Goal: Contribute content: Add original content to the website for others to see

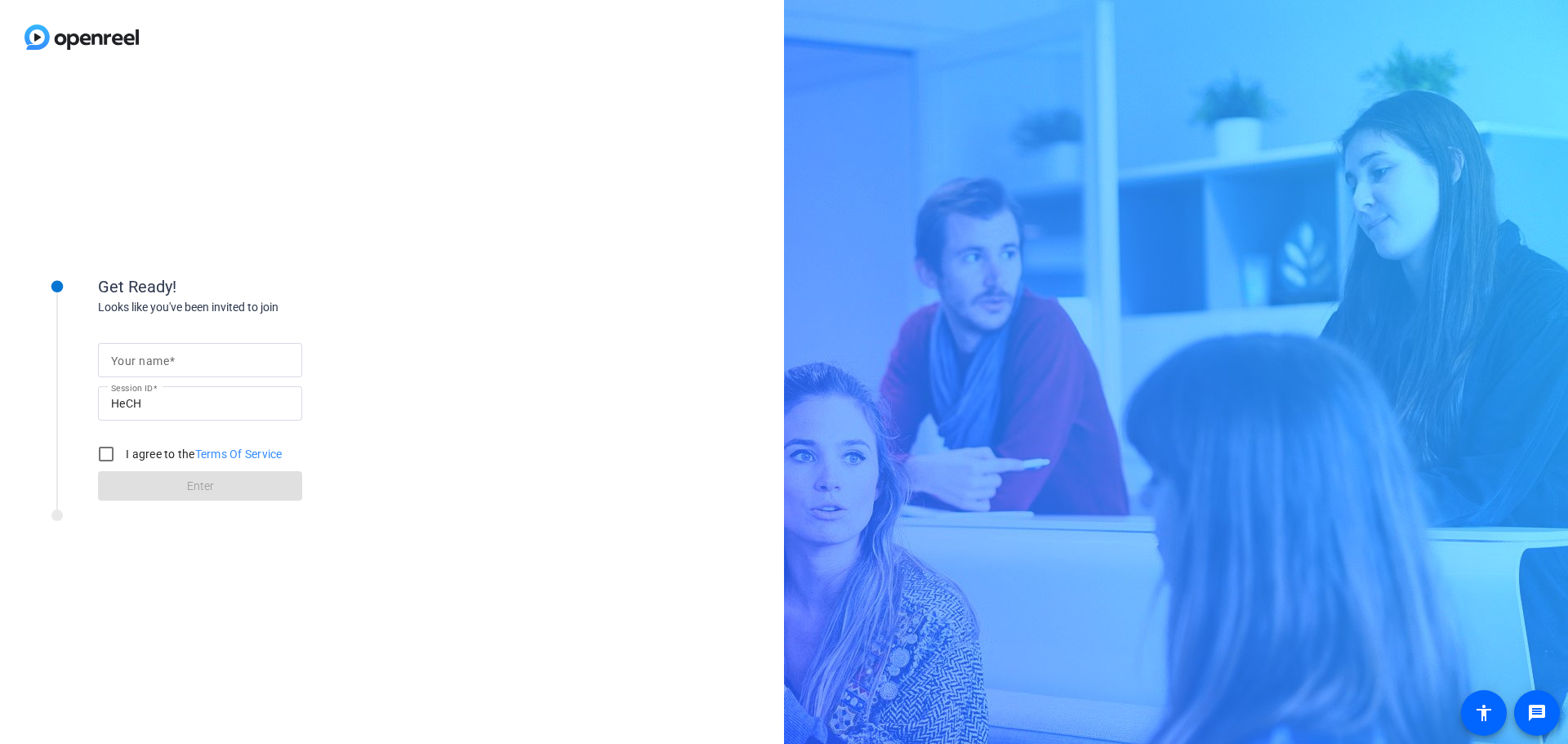
click at [160, 371] on div at bounding box center [200, 360] width 178 height 34
click at [156, 357] on input "Your name" at bounding box center [200, 359] width 178 height 20
type input "[PERSON_NAME]"
click at [116, 454] on input "I agree to the Terms Of Service" at bounding box center [106, 454] width 33 height 33
checkbox input "true"
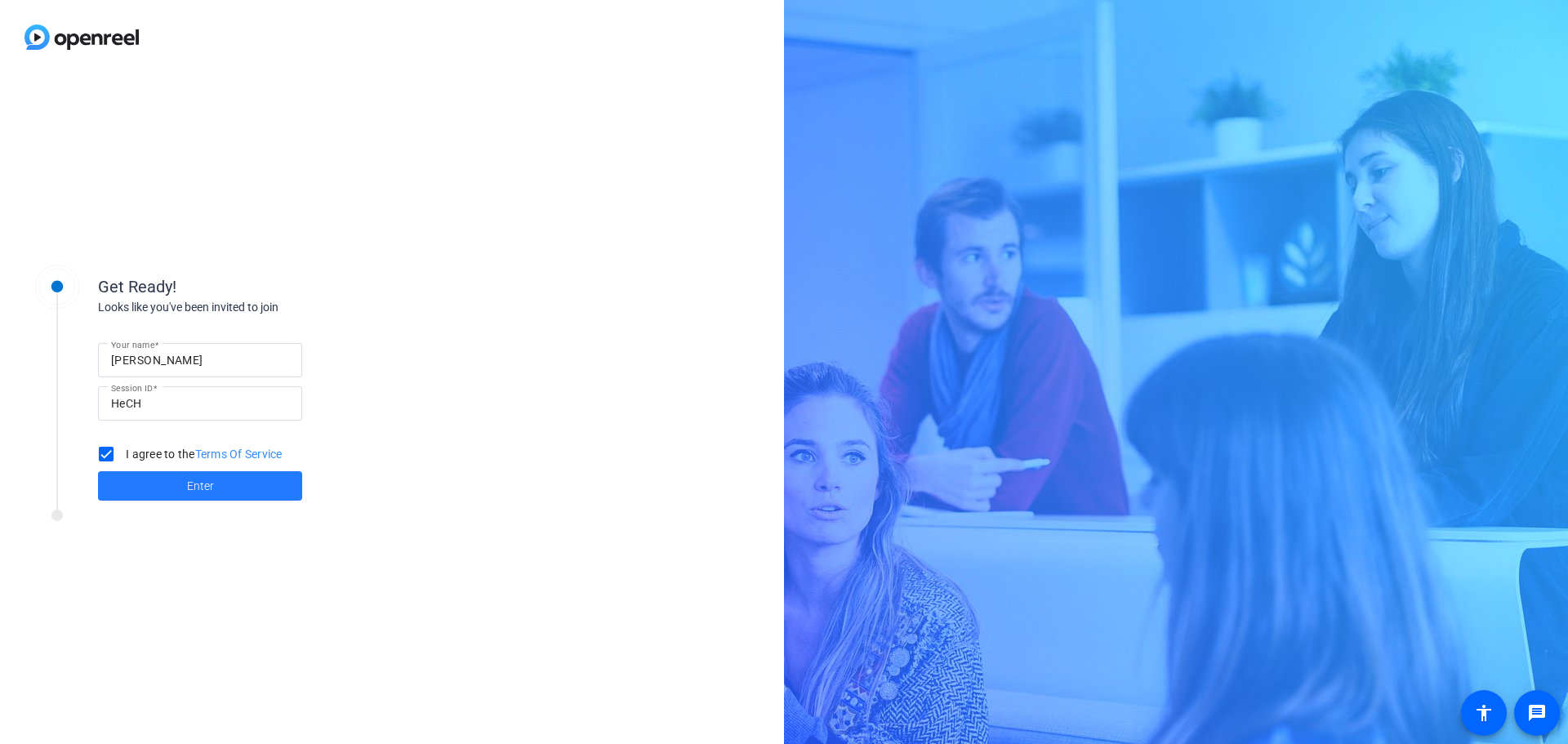
click at [137, 494] on span at bounding box center [200, 486] width 204 height 40
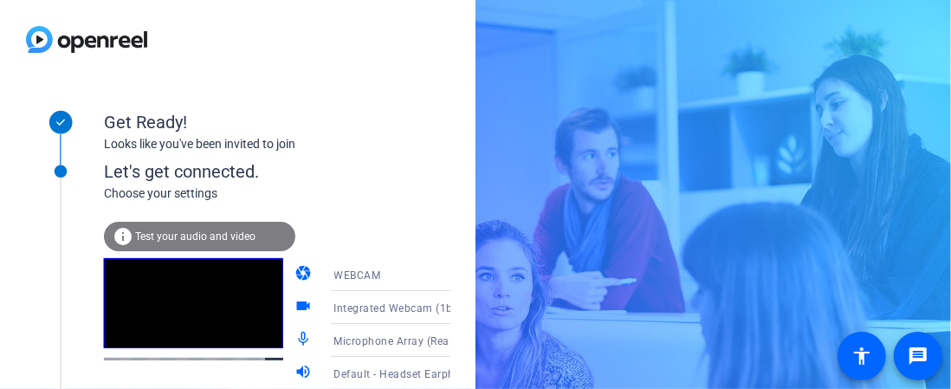
click at [401, 337] on span "Microphone Array (Realtek(R) Audio)" at bounding box center [426, 340] width 185 height 14
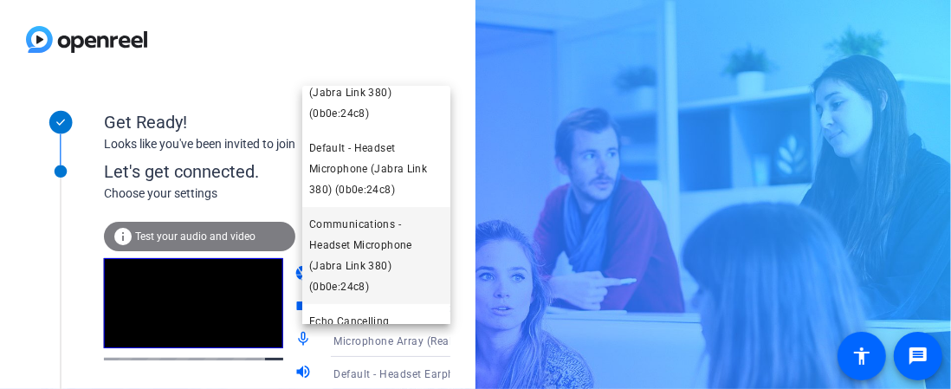
scroll to position [164, 0]
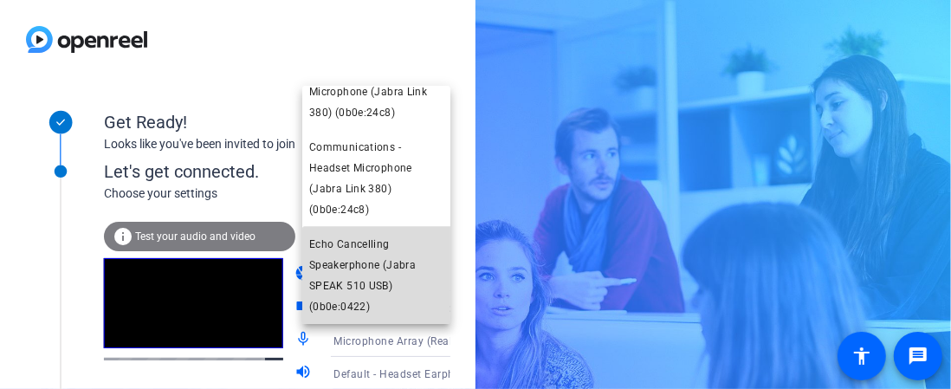
click at [388, 287] on span "Echo Cancelling Speakerphone (Jabra SPEAK 510 USB) (0b0e:0422)" at bounding box center [376, 275] width 134 height 83
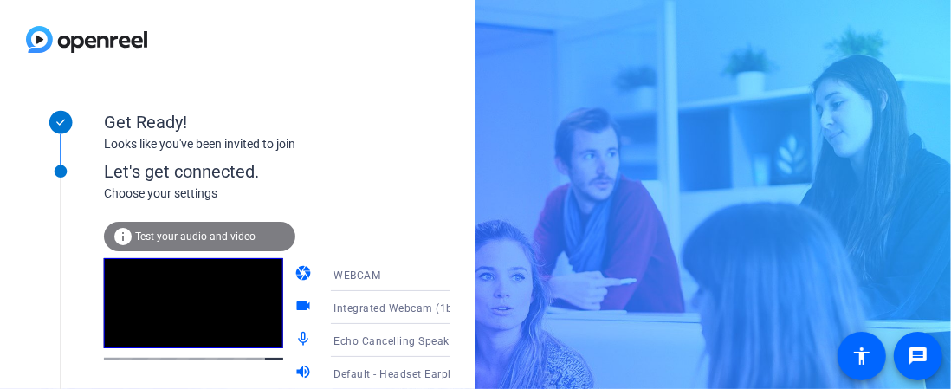
click at [414, 377] on span "Default - Headset Earphone (Jabra Link 380) (0b0e:24c8)" at bounding box center [479, 373] width 291 height 14
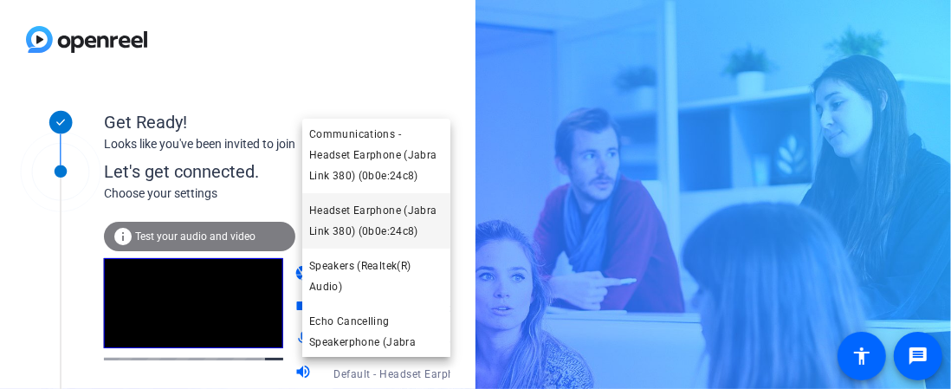
scroll to position [122, 0]
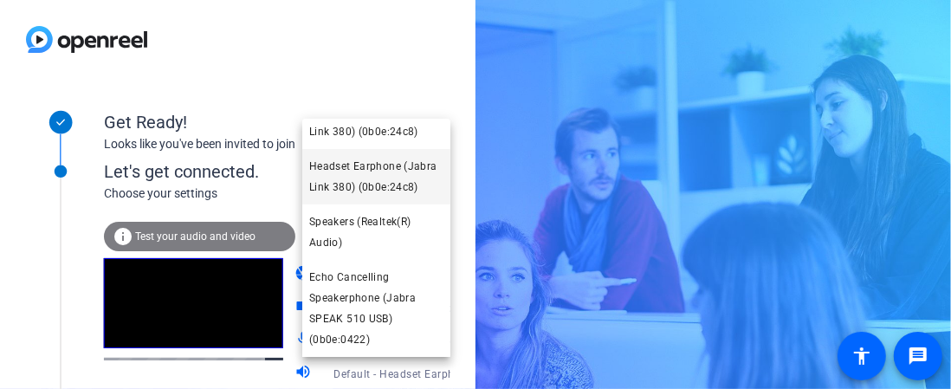
click at [389, 307] on span "Echo Cancelling Speakerphone (Jabra SPEAK 510 USB) (0b0e:0422)" at bounding box center [376, 308] width 134 height 83
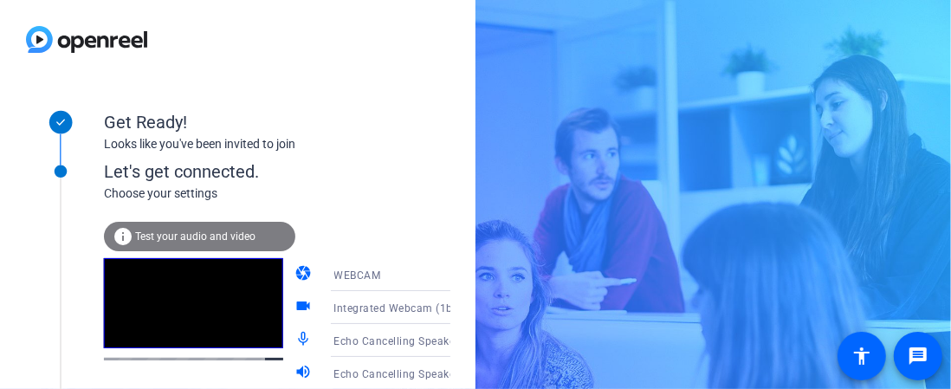
click at [187, 230] on span "Test your audio and video" at bounding box center [195, 236] width 120 height 12
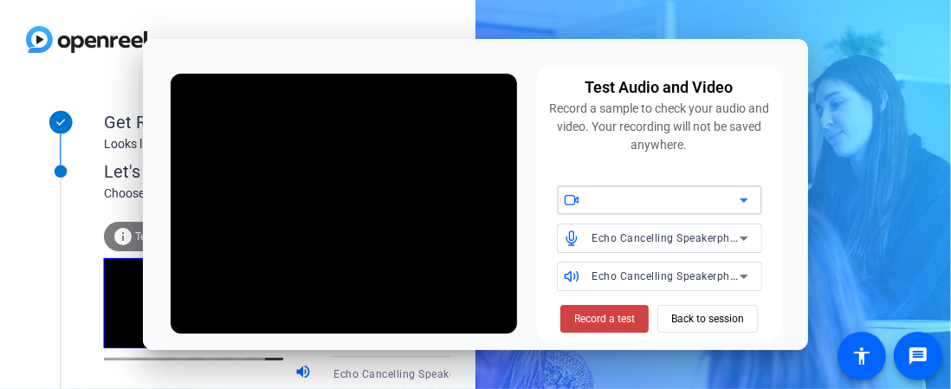
click at [622, 214] on div at bounding box center [670, 199] width 156 height 29
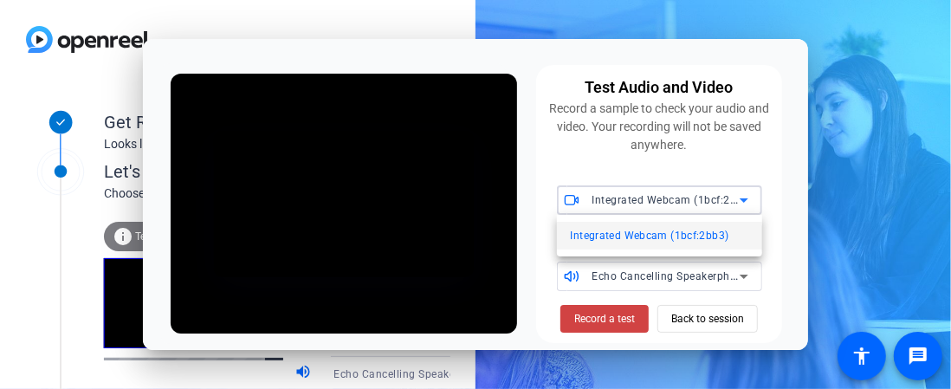
click at [623, 201] on div at bounding box center [475, 194] width 951 height 389
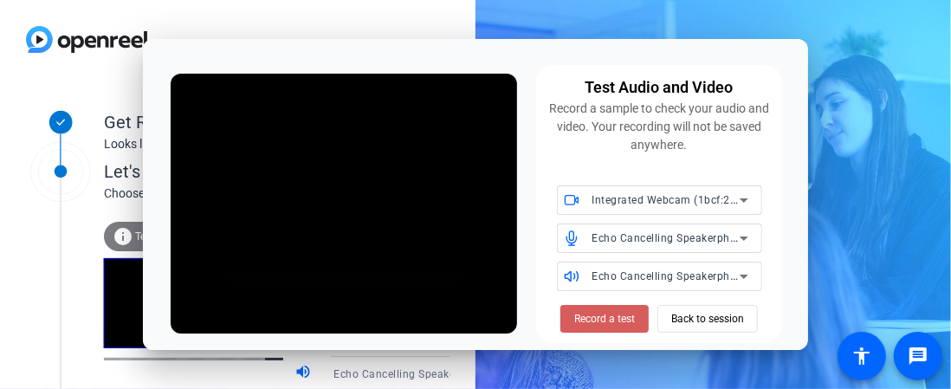
click at [606, 317] on span "Record a test" at bounding box center [604, 319] width 61 height 16
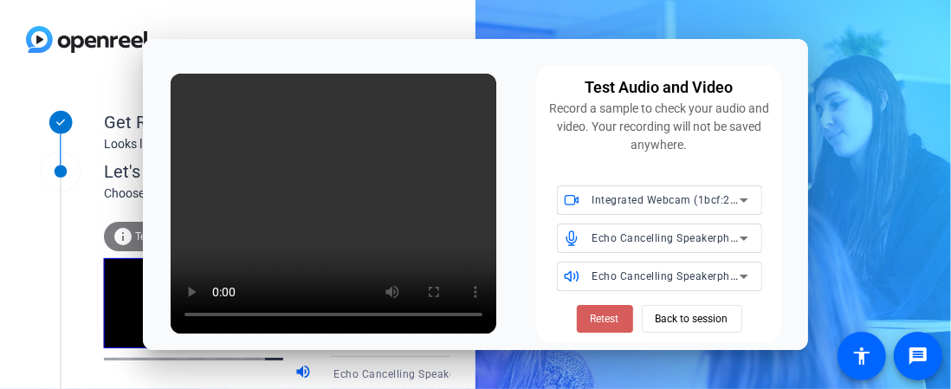
click at [601, 319] on span "Retest" at bounding box center [605, 319] width 29 height 16
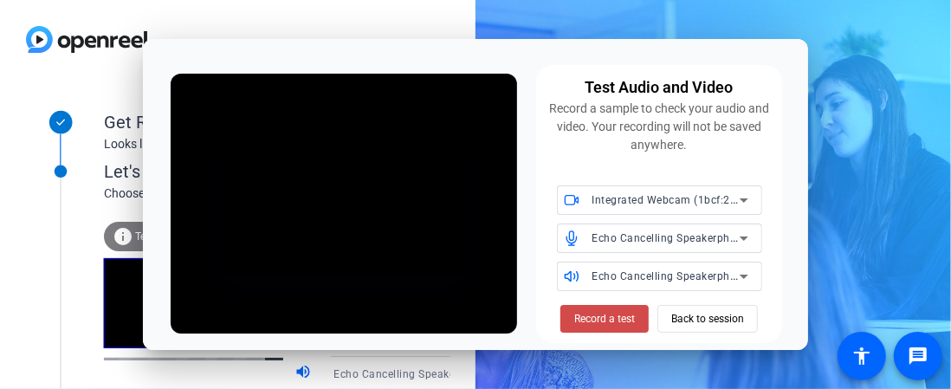
click at [584, 323] on span "Record a test" at bounding box center [604, 319] width 61 height 16
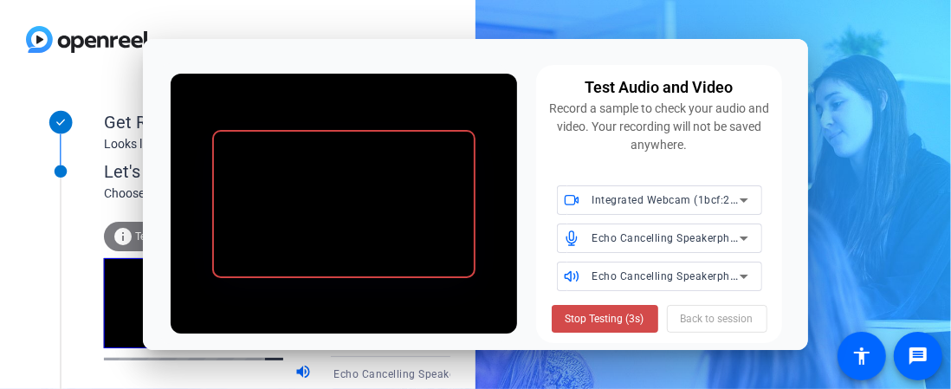
click at [579, 324] on span "Stop Testing (3s)" at bounding box center [604, 319] width 79 height 16
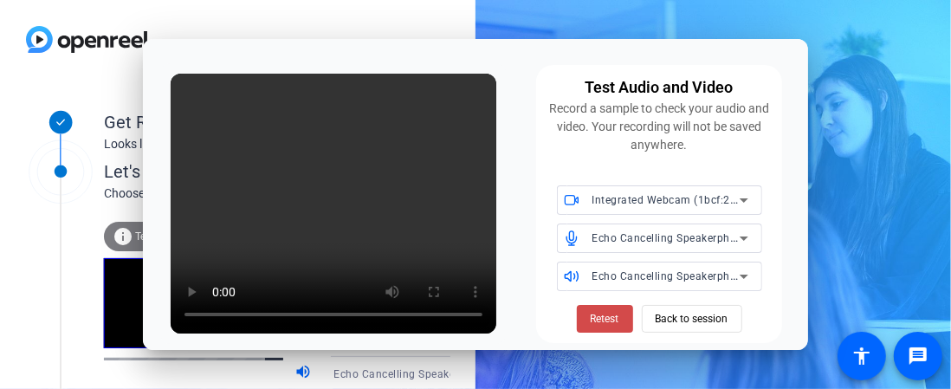
click at [602, 317] on span "Retest" at bounding box center [605, 319] width 29 height 16
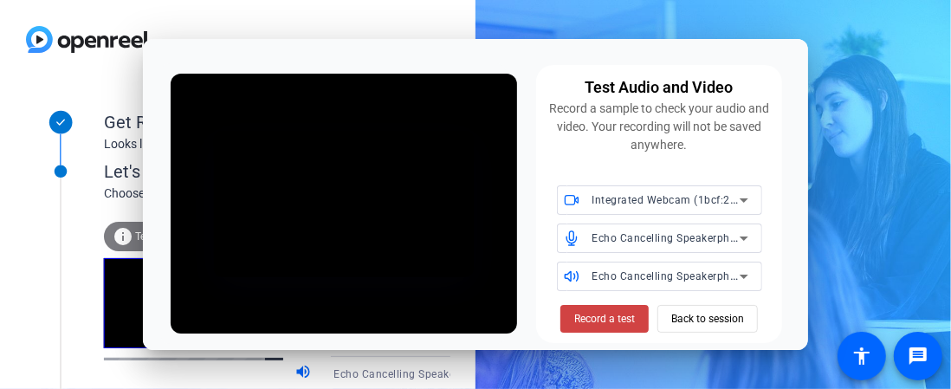
click at [602, 317] on span "Record a test" at bounding box center [604, 319] width 61 height 16
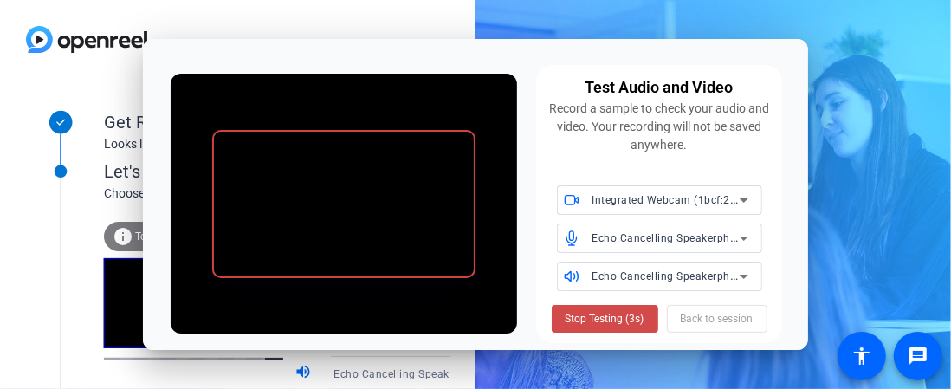
click at [600, 314] on span "Stop Testing (3s)" at bounding box center [604, 319] width 79 height 16
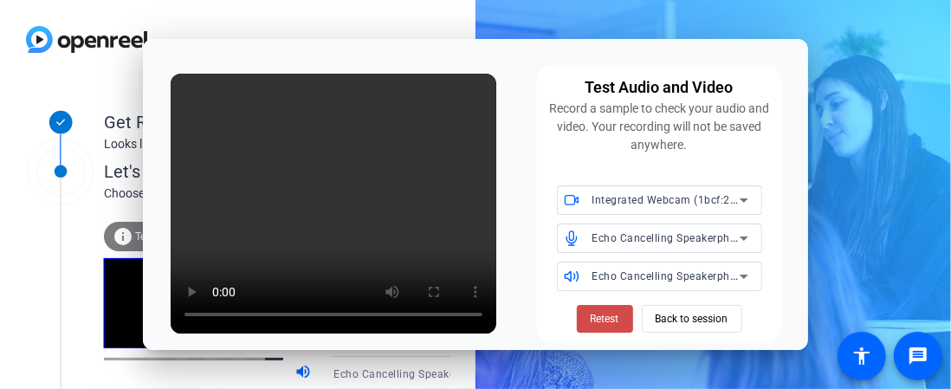
click at [612, 319] on span "Retest" at bounding box center [605, 319] width 29 height 16
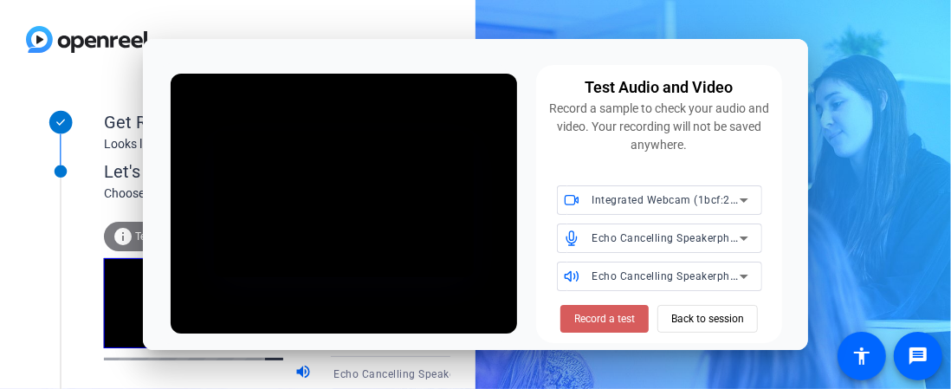
click at [612, 319] on span "Record a test" at bounding box center [604, 319] width 61 height 16
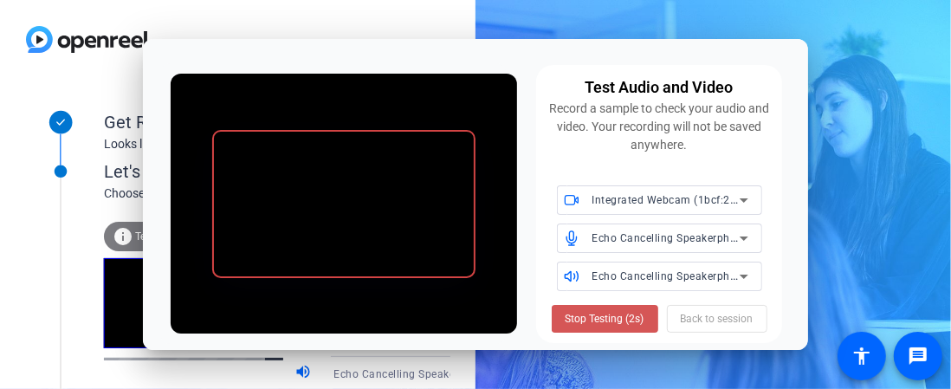
click at [612, 319] on span "Stop Testing (2s)" at bounding box center [604, 319] width 79 height 16
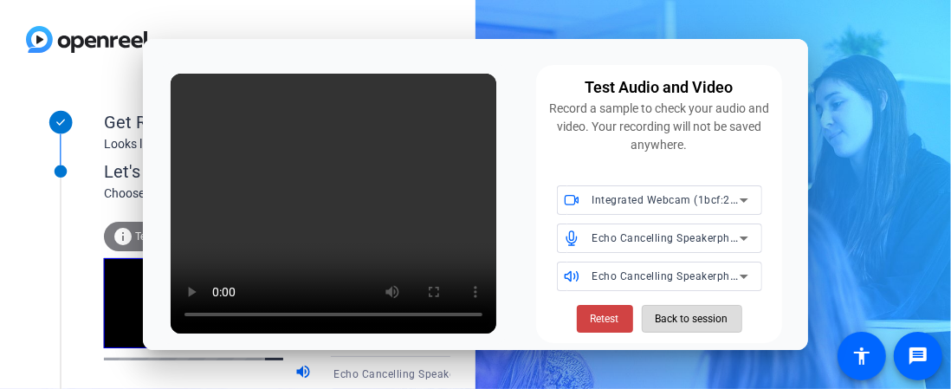
click at [703, 326] on span "Back to session" at bounding box center [691, 318] width 73 height 33
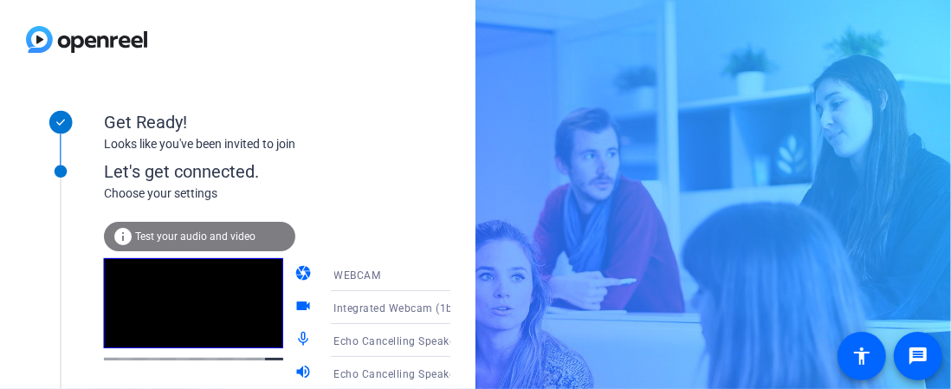
drag, startPoint x: 23, startPoint y: 0, endPoint x: 138, endPoint y: 75, distance: 136.9
click at [138, 75] on img at bounding box center [86, 39] width 173 height 79
click at [87, 28] on img at bounding box center [86, 39] width 173 height 79
click at [31, 32] on img at bounding box center [86, 39] width 173 height 79
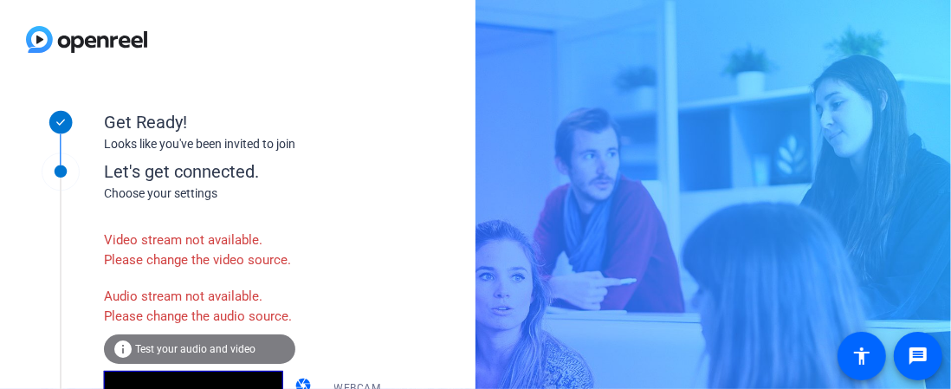
click at [474, 257] on div "Get Ready! Looks like you've been invited to join Let's get connected. Choose y…" at bounding box center [237, 252] width 475 height 346
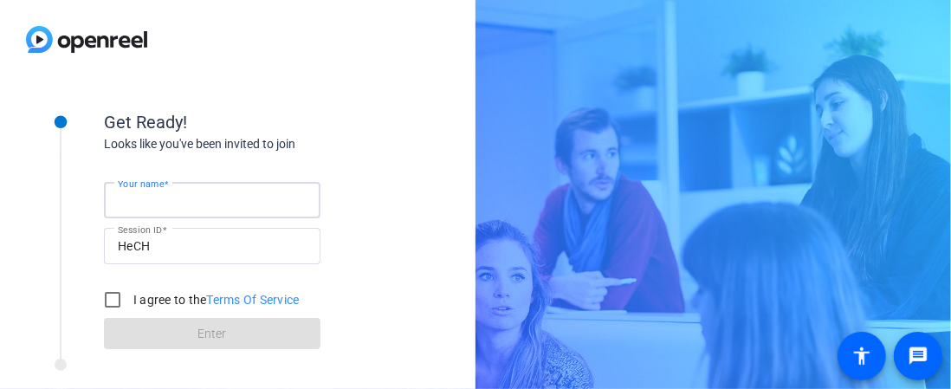
click at [149, 209] on input "Your name" at bounding box center [212, 200] width 189 height 21
type input "Joymarie Armstrong"
click at [121, 297] on input "I agree to the Terms Of Service" at bounding box center [112, 299] width 35 height 35
checkbox input "true"
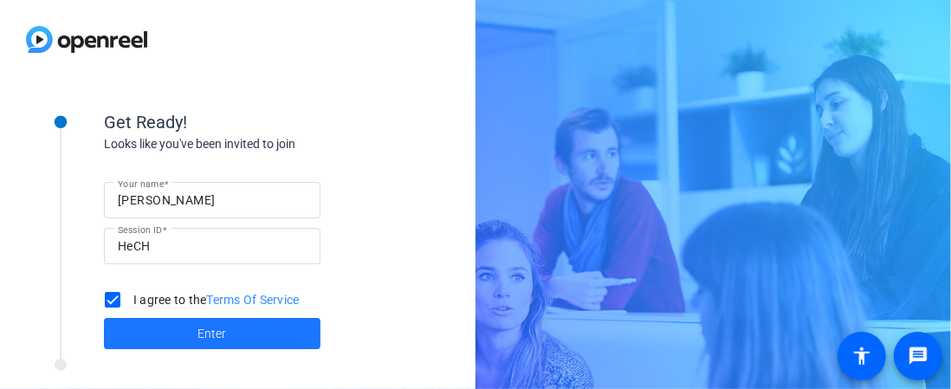
click at [159, 321] on span at bounding box center [212, 334] width 216 height 42
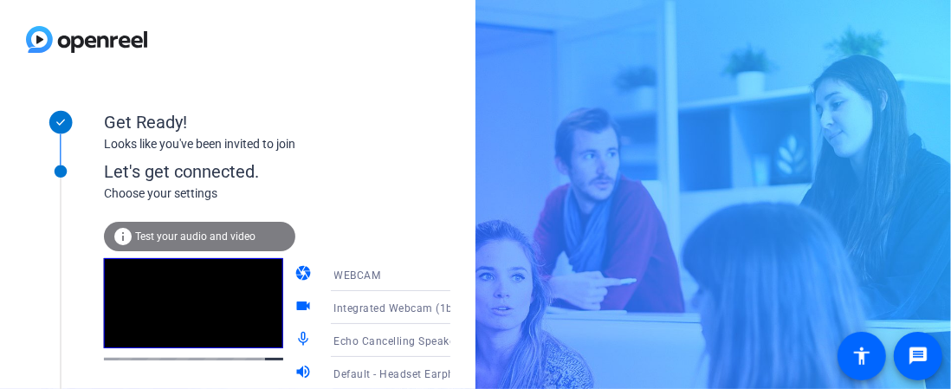
click at [180, 239] on span "Test your audio and video" at bounding box center [195, 236] width 120 height 12
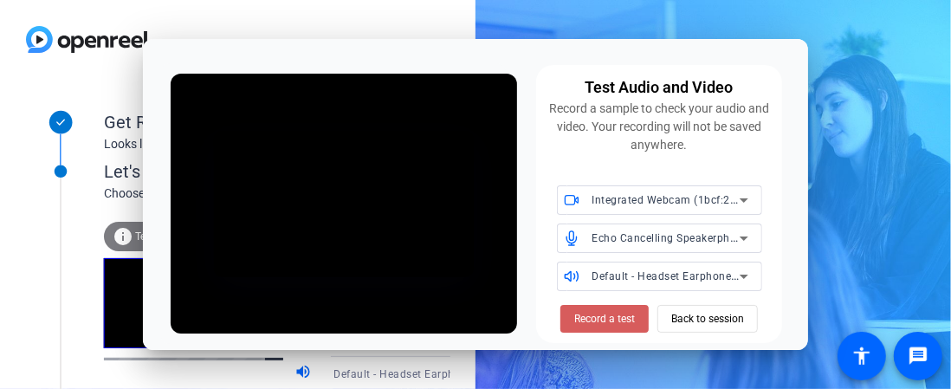
click at [605, 317] on span "Record a test" at bounding box center [604, 319] width 61 height 16
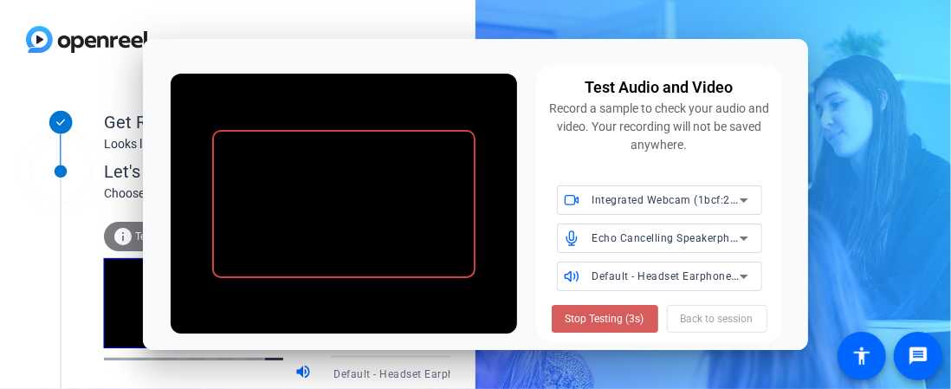
click at [592, 313] on span "Stop Testing (3s)" at bounding box center [604, 319] width 79 height 16
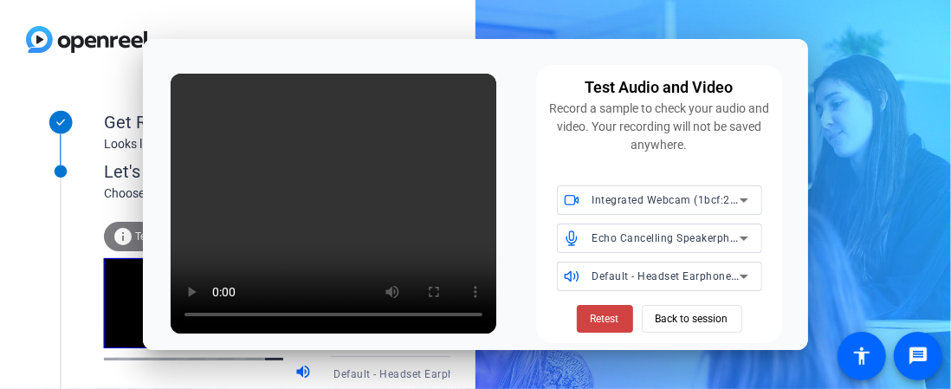
click at [662, 277] on span "Default - Headset Earphone (Jabra Link 380) (0b0e:24c8)" at bounding box center [737, 275] width 291 height 14
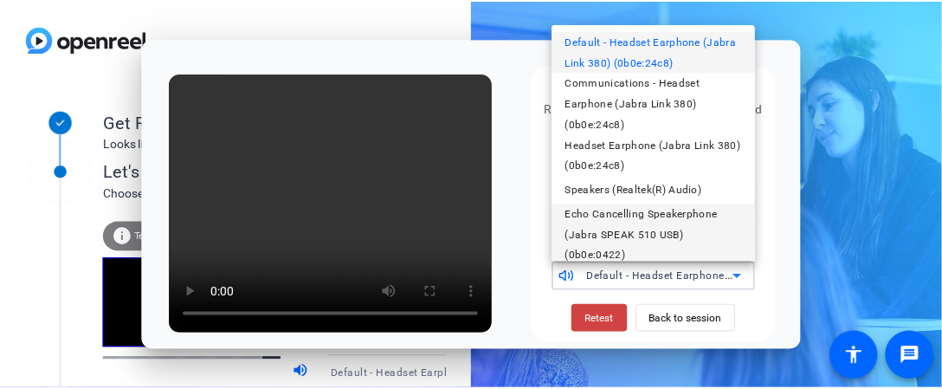
scroll to position [10, 0]
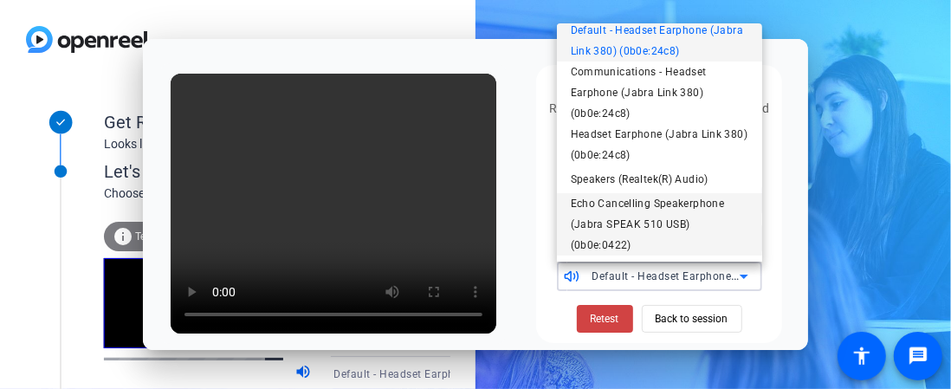
click at [651, 232] on span "Echo Cancelling Speakerphone (Jabra SPEAK 510 USB) (0b0e:0422)" at bounding box center [660, 224] width 178 height 62
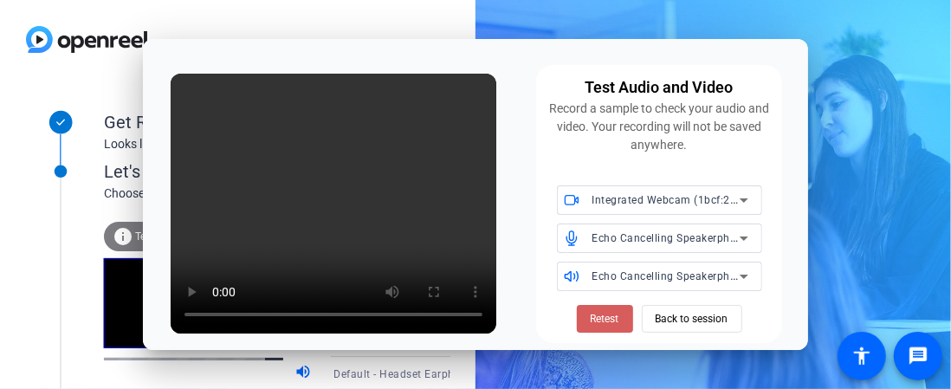
click at [611, 315] on span "Retest" at bounding box center [605, 319] width 29 height 16
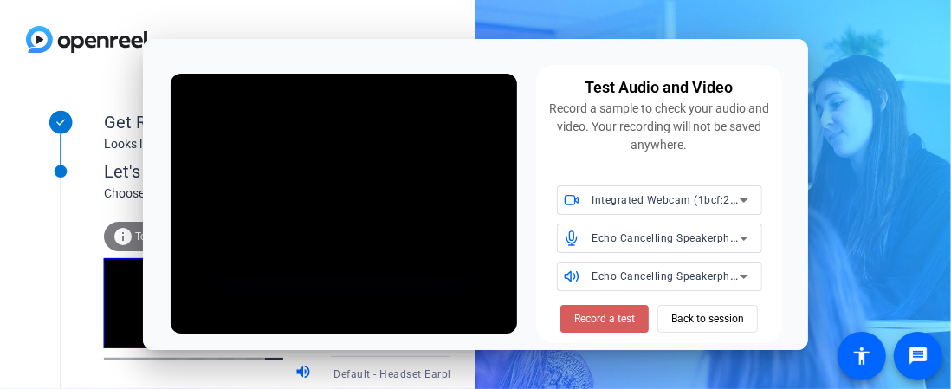
click at [608, 314] on span "Record a test" at bounding box center [604, 319] width 61 height 16
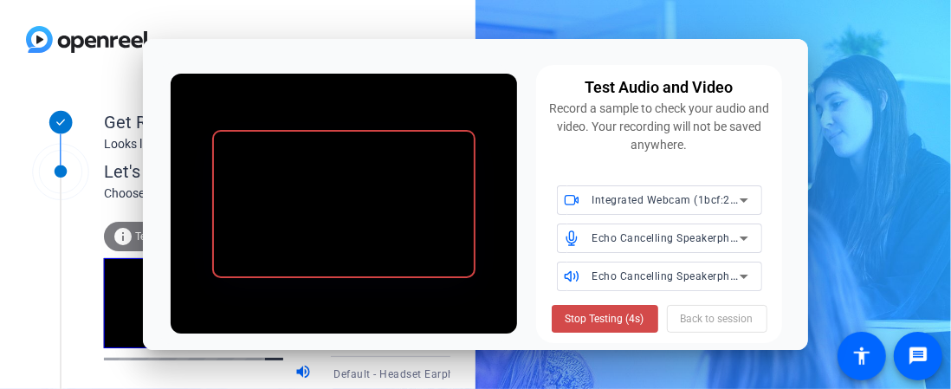
click at [608, 316] on span "Stop Testing (4s)" at bounding box center [604, 319] width 79 height 16
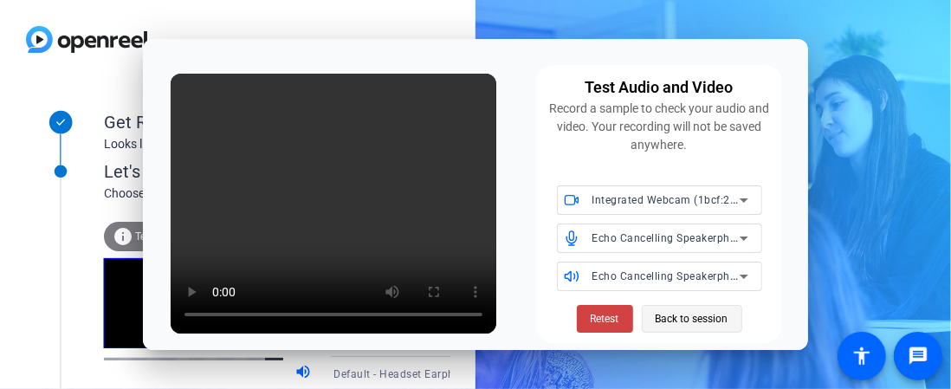
click at [665, 322] on span "Back to session" at bounding box center [691, 318] width 73 height 33
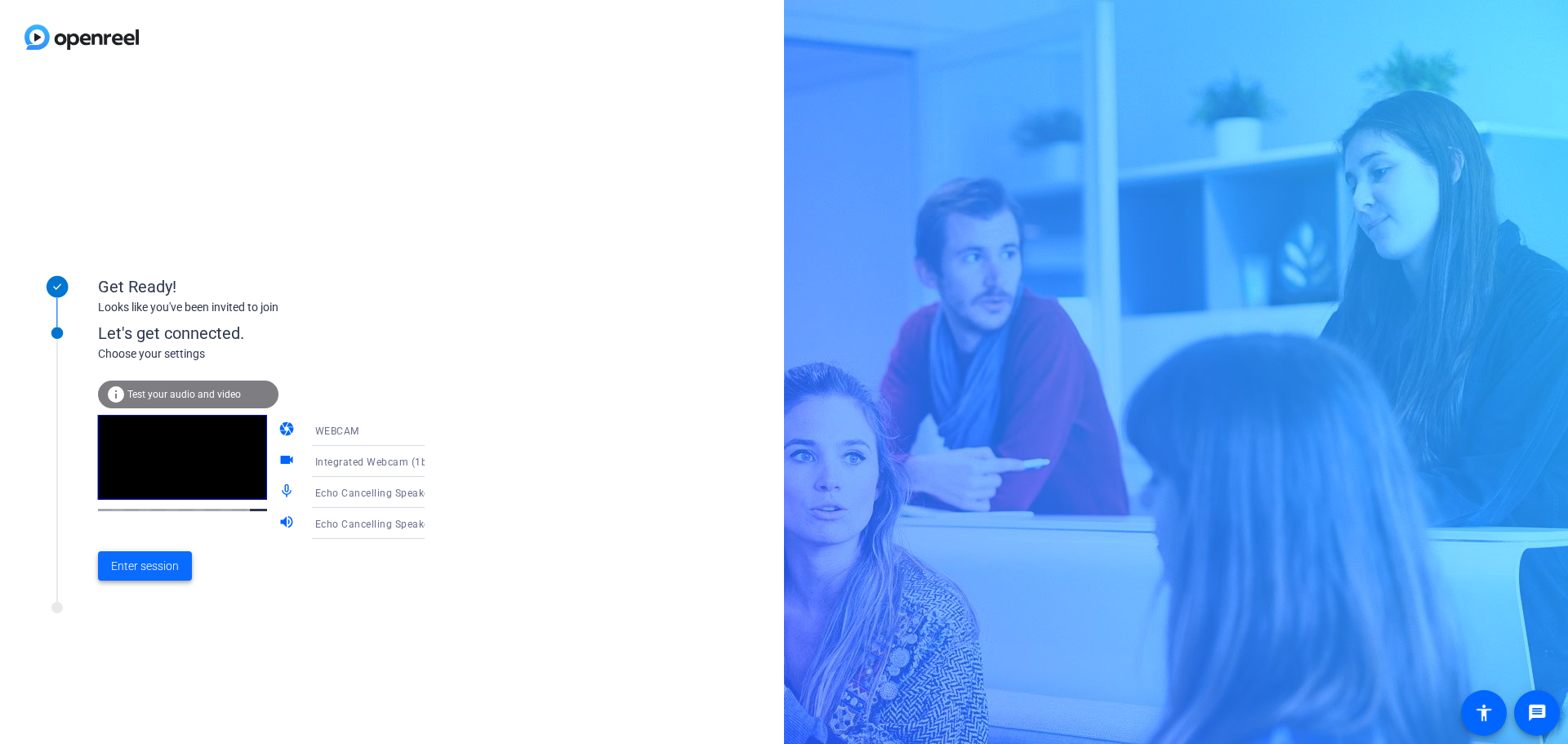
click at [158, 366] on span "Enter session" at bounding box center [145, 566] width 68 height 17
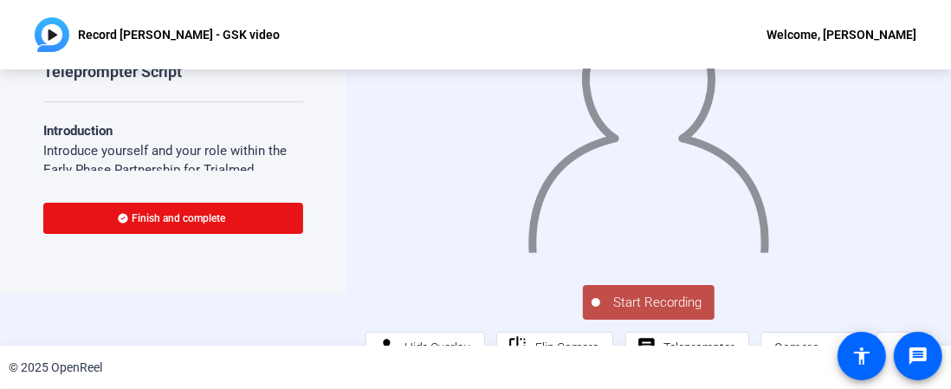
scroll to position [86, 0]
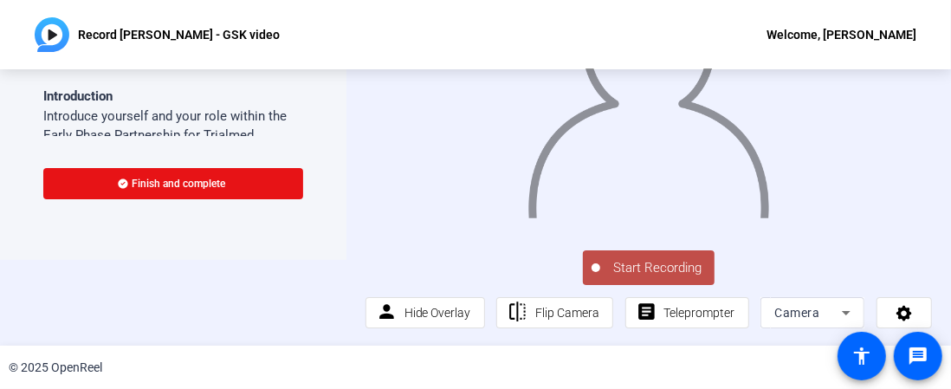
click at [635, 272] on span "Start Recording" at bounding box center [657, 268] width 114 height 20
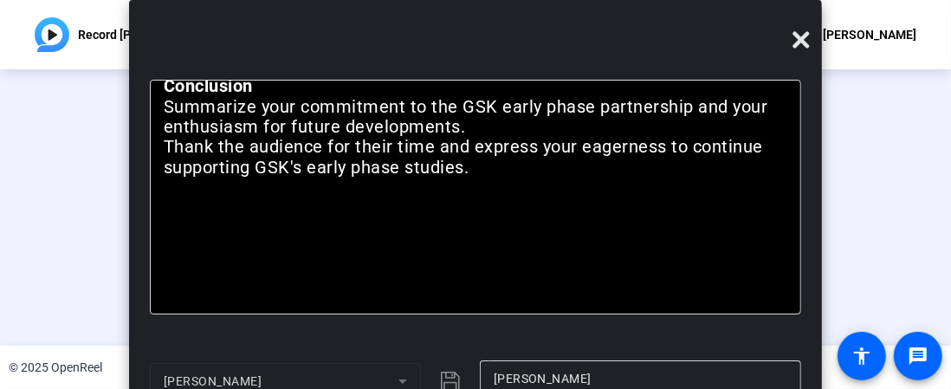
scroll to position [39, 0]
click at [795, 34] on icon at bounding box center [800, 39] width 16 height 16
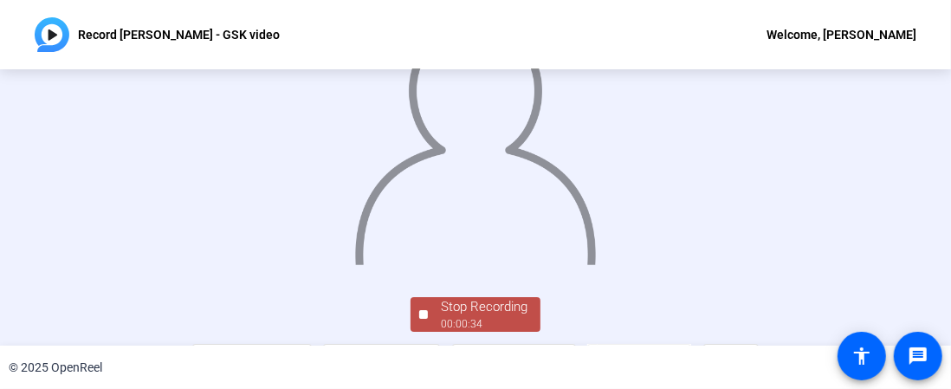
scroll to position [152, 0]
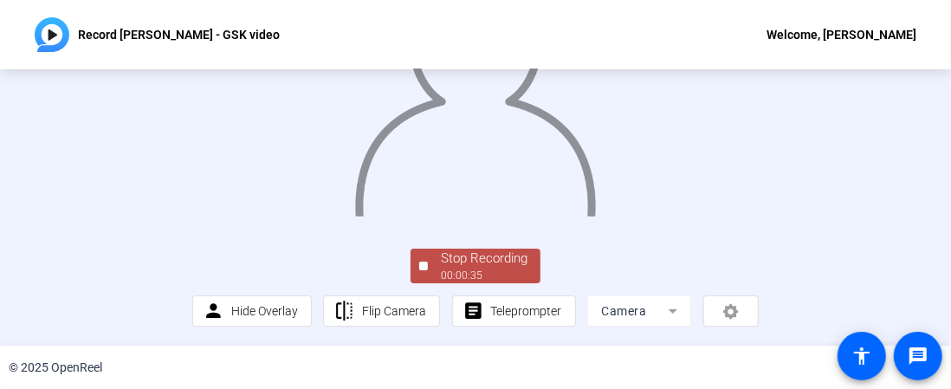
click at [475, 269] on div "00:00:35" at bounding box center [484, 276] width 87 height 16
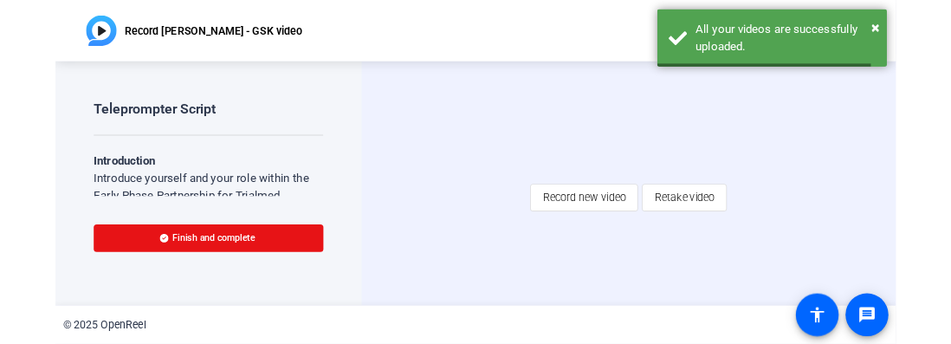
scroll to position [0, 0]
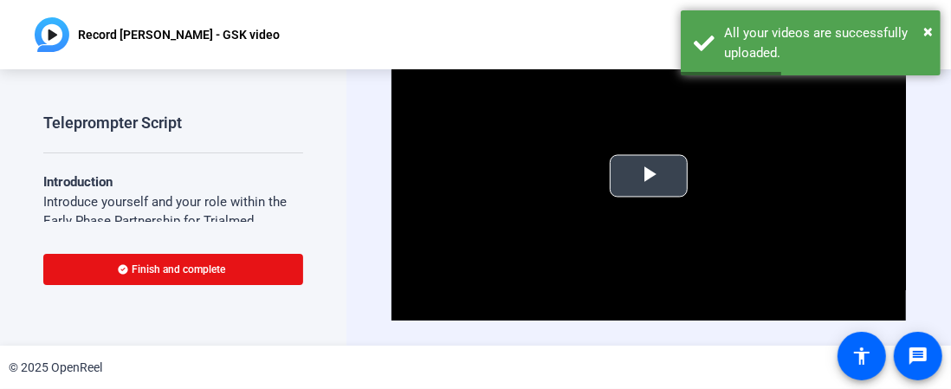
click at [649, 176] on span "Video Player" at bounding box center [649, 176] width 0 height 0
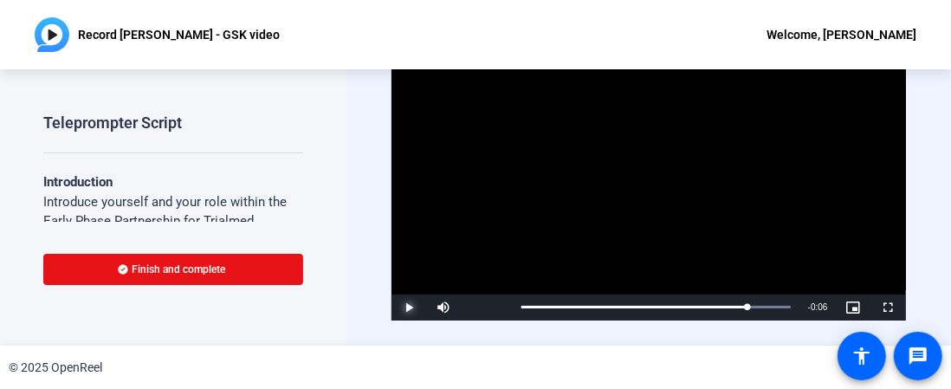
click at [416, 307] on span "Video Player" at bounding box center [408, 307] width 35 height 0
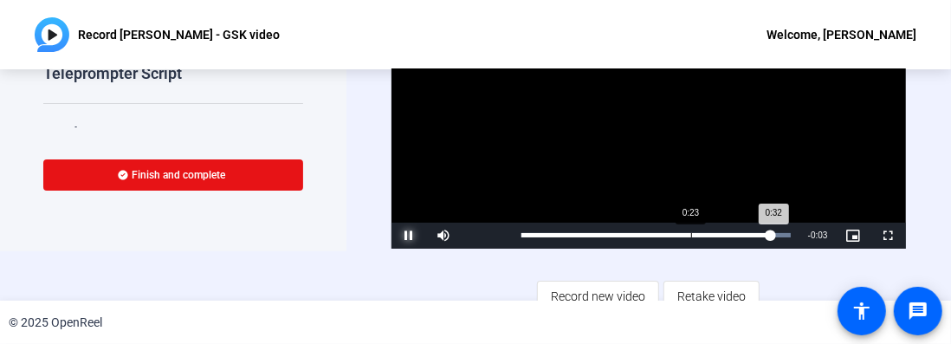
scroll to position [63, 0]
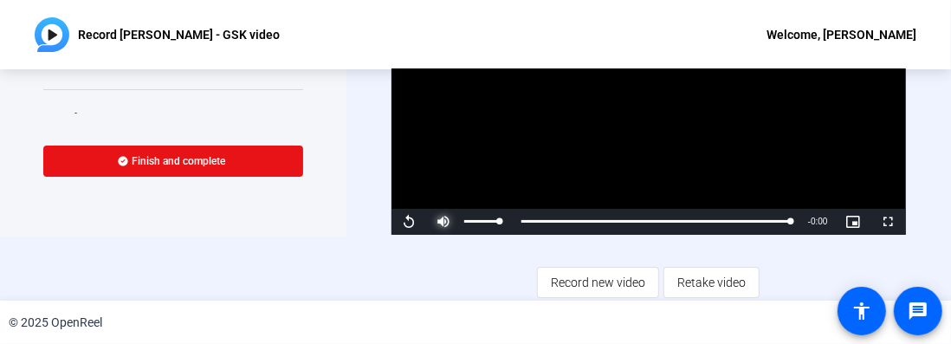
click at [447, 222] on span "Video Player" at bounding box center [443, 222] width 35 height 0
click at [439, 222] on span "Video Player" at bounding box center [443, 222] width 35 height 0
click at [405, 222] on span "Video Player" at bounding box center [408, 222] width 35 height 0
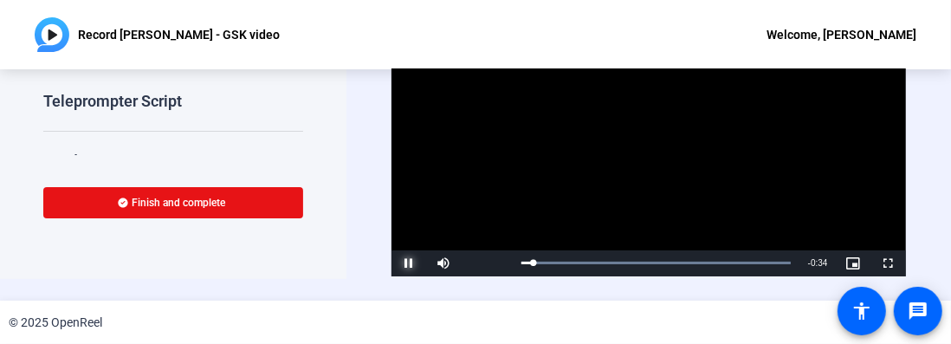
scroll to position [0, 0]
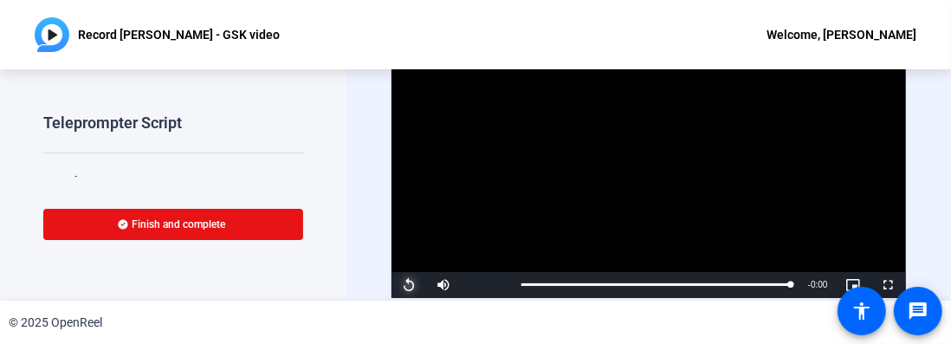
click at [415, 285] on span "Video Player" at bounding box center [408, 285] width 35 height 0
click at [410, 285] on span "Video Player" at bounding box center [408, 285] width 35 height 0
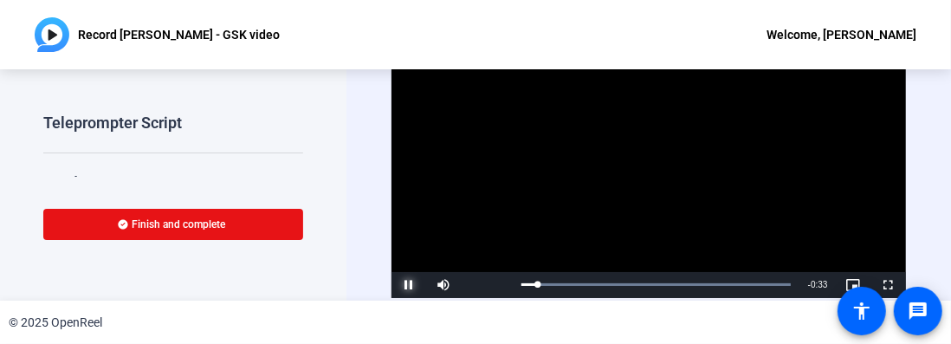
click at [410, 285] on span "Video Player" at bounding box center [408, 285] width 35 height 0
click at [416, 285] on span "Video Player" at bounding box center [408, 285] width 35 height 0
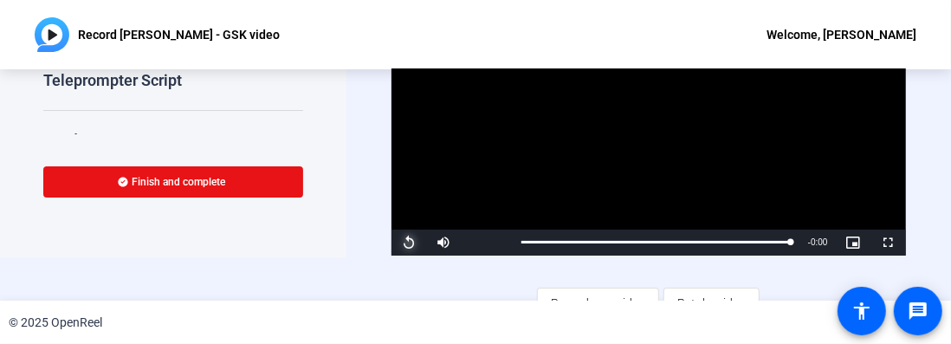
scroll to position [63, 0]
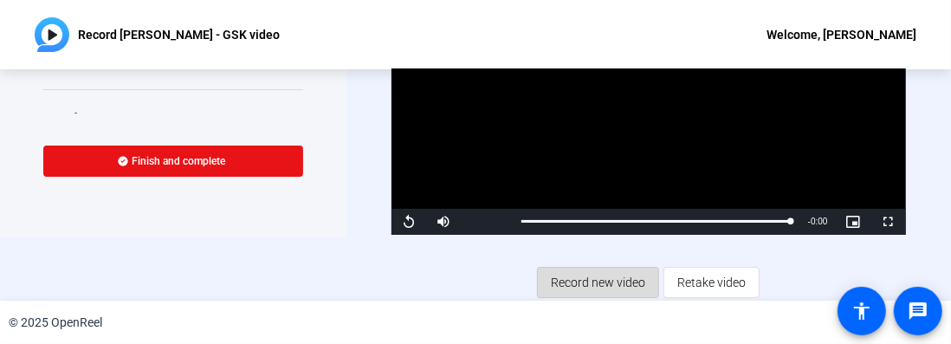
click at [603, 284] on span "Record new video" at bounding box center [598, 282] width 94 height 33
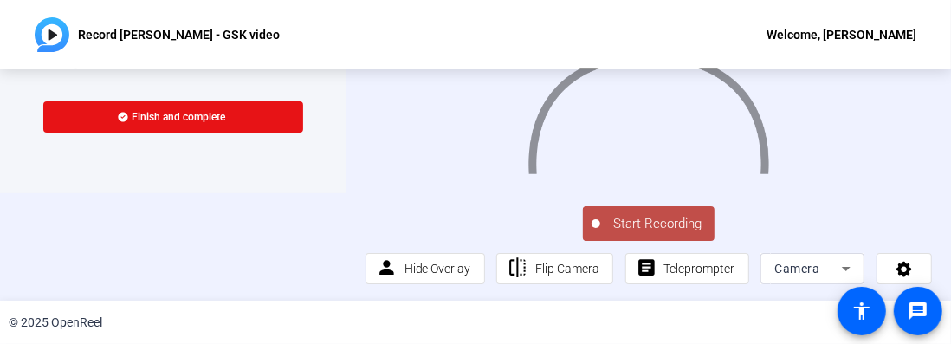
scroll to position [108, 0]
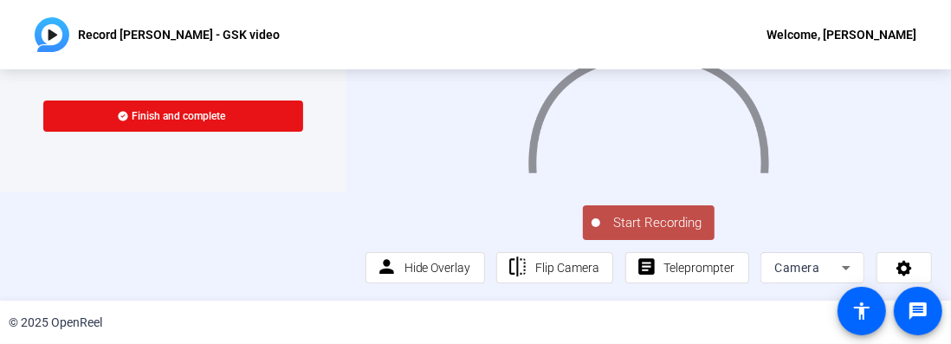
click at [622, 216] on span "Start Recording" at bounding box center [657, 223] width 114 height 20
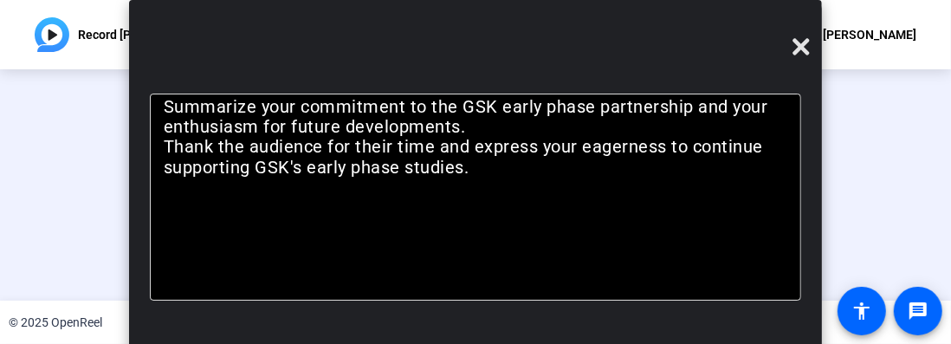
scroll to position [61, 0]
click at [790, 54] on span at bounding box center [801, 47] width 42 height 42
click at [796, 49] on icon at bounding box center [800, 47] width 16 height 16
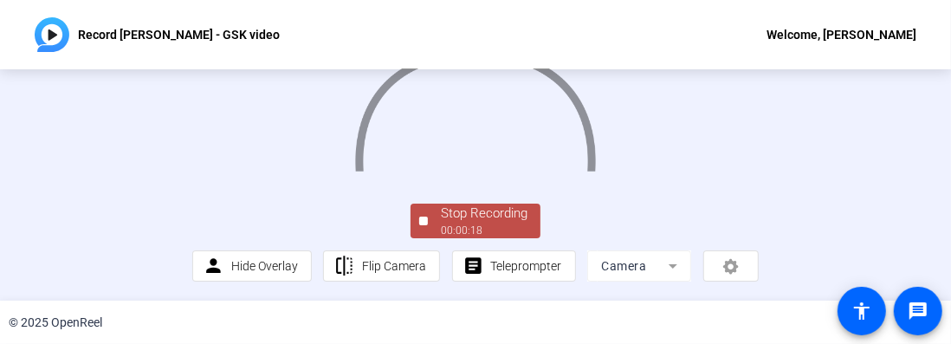
click at [450, 229] on div "00:00:18" at bounding box center [484, 231] width 87 height 16
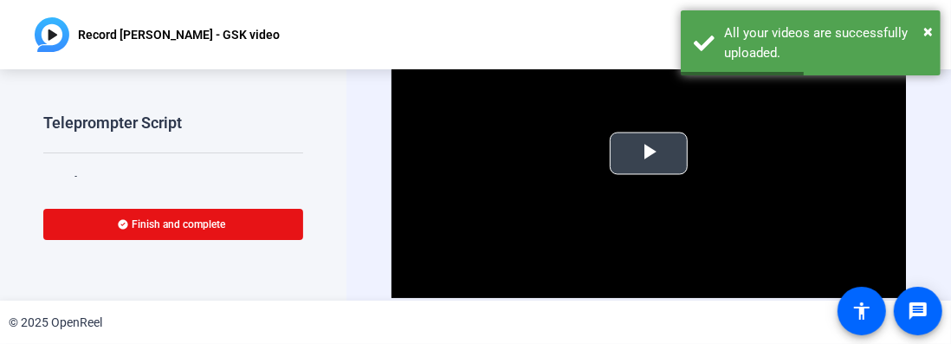
scroll to position [63, 0]
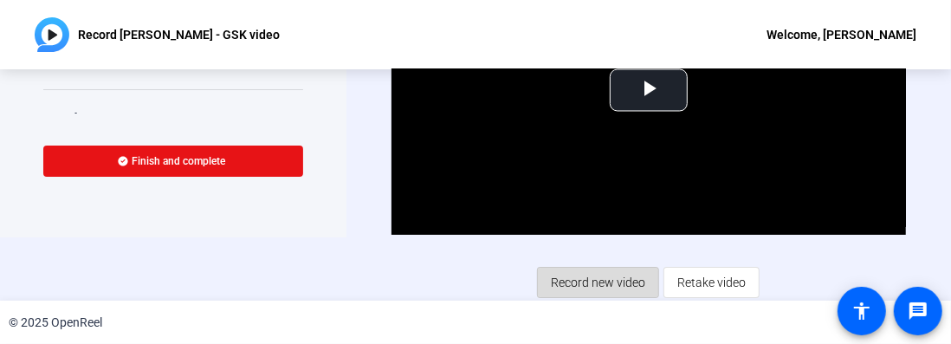
click at [600, 285] on span "Record new video" at bounding box center [598, 282] width 94 height 33
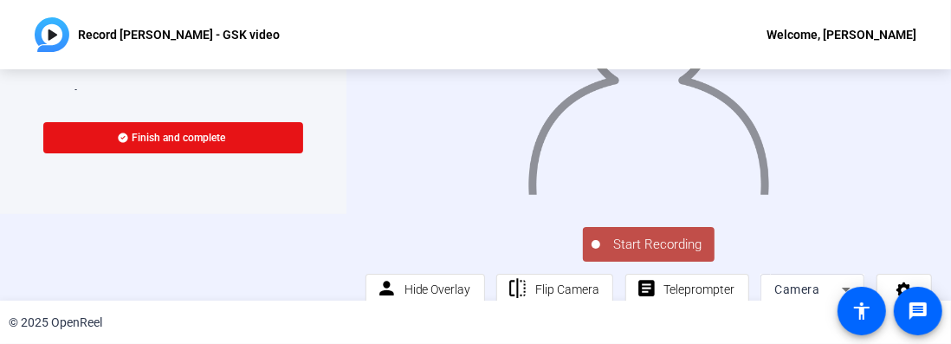
scroll to position [108, 0]
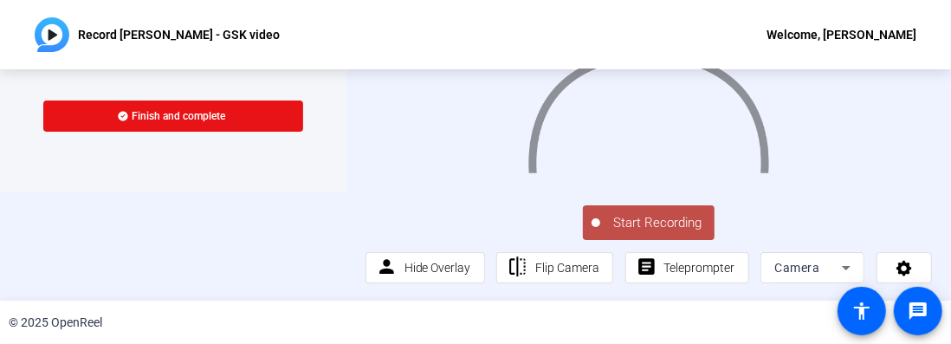
click at [641, 215] on span "Start Recording" at bounding box center [657, 223] width 114 height 20
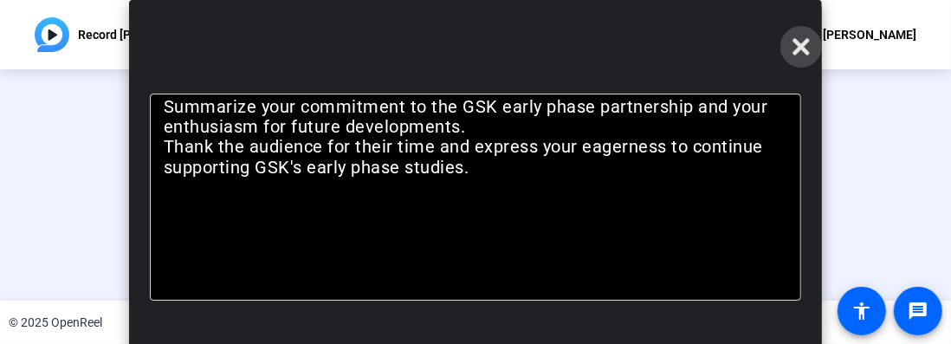
click at [812, 58] on span at bounding box center [801, 47] width 42 height 42
click at [792, 61] on span at bounding box center [801, 47] width 42 height 42
click at [791, 59] on span at bounding box center [801, 47] width 42 height 42
click at [802, 42] on icon at bounding box center [801, 46] width 21 height 21
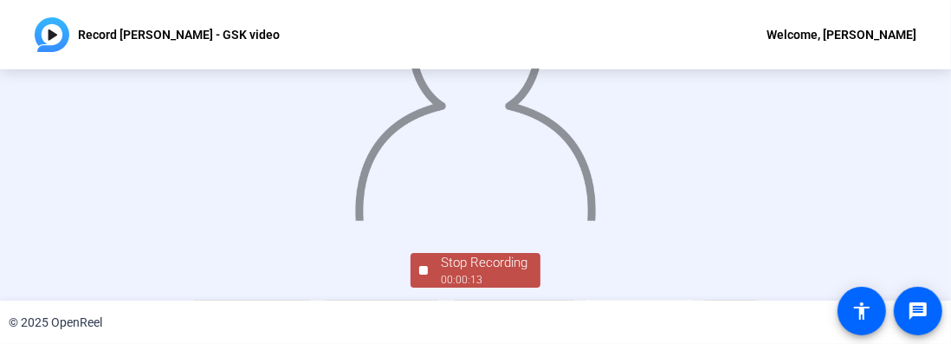
scroll to position [175, 0]
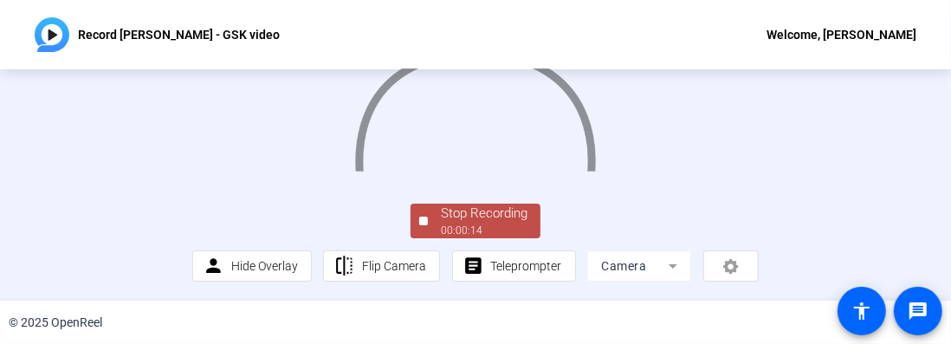
click at [488, 202] on div "Stop Recording 00:00:14 person Hide Overlay flip Flip Camera article Teleprompt…" at bounding box center [475, 240] width 566 height 81
click at [491, 226] on div "00:00:14" at bounding box center [484, 231] width 87 height 16
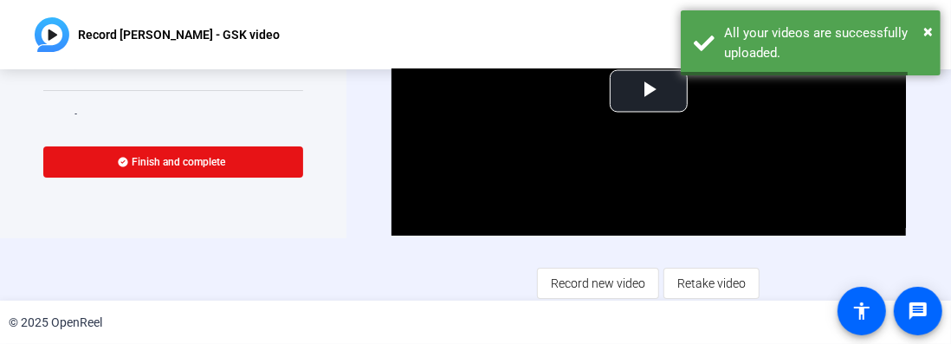
scroll to position [63, 0]
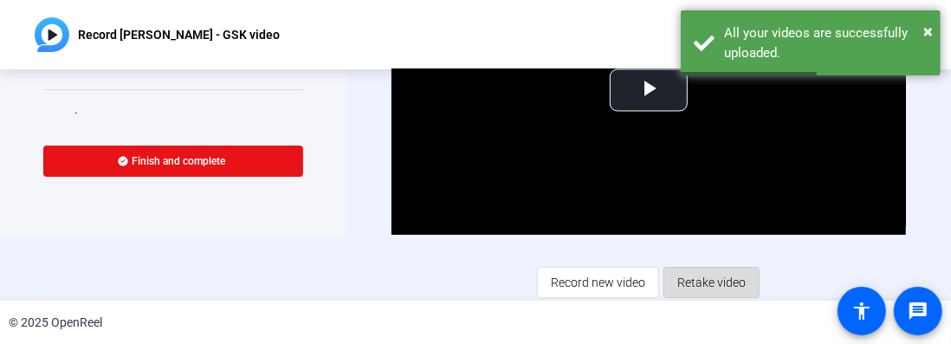
click at [700, 273] on span "Retake video" at bounding box center [711, 282] width 68 height 33
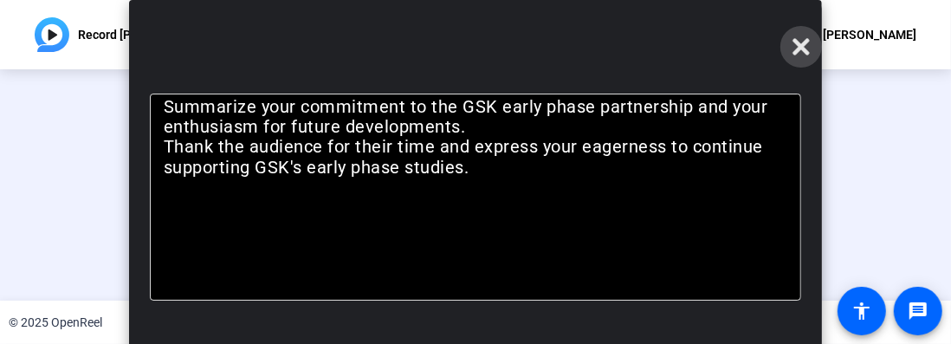
click at [804, 42] on icon at bounding box center [800, 47] width 16 height 16
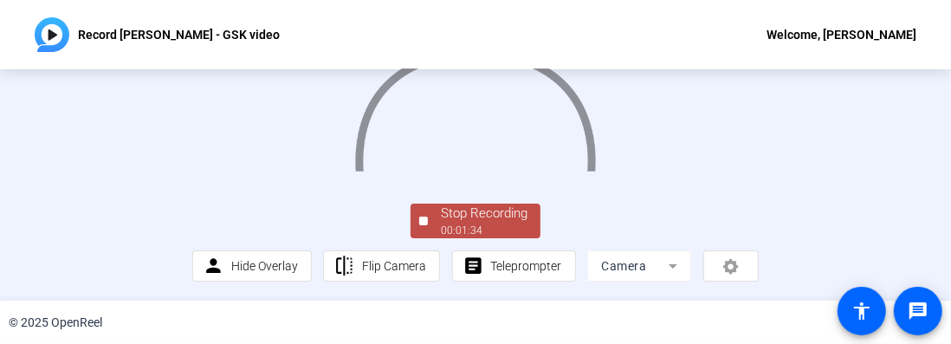
click at [452, 221] on div "Stop Recording" at bounding box center [484, 213] width 87 height 20
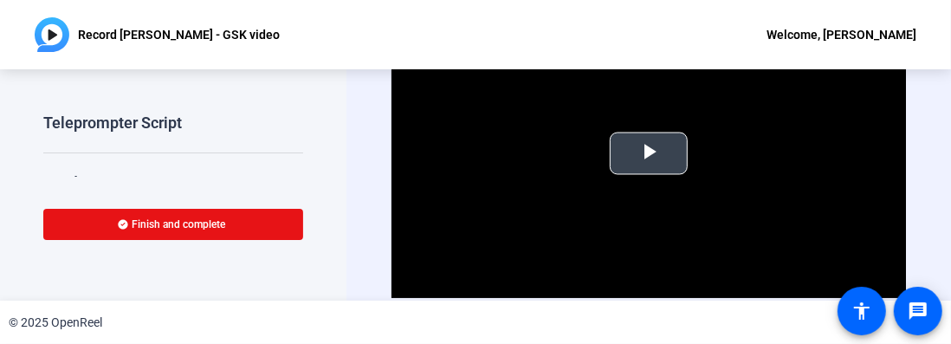
click at [649, 153] on span "Video Player" at bounding box center [649, 153] width 0 height 0
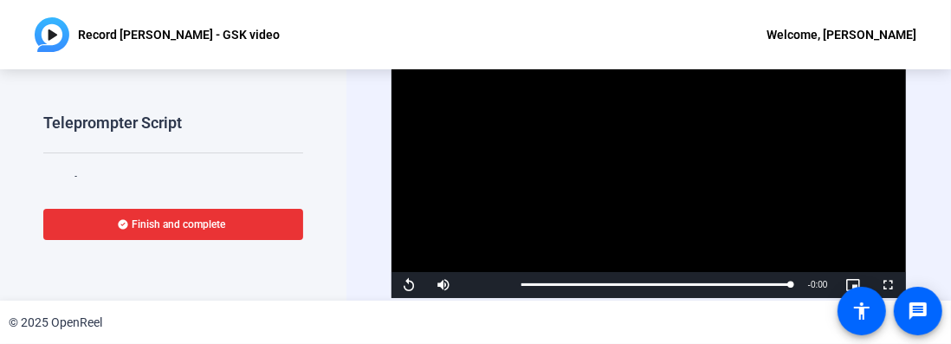
click at [236, 223] on span at bounding box center [173, 224] width 260 height 42
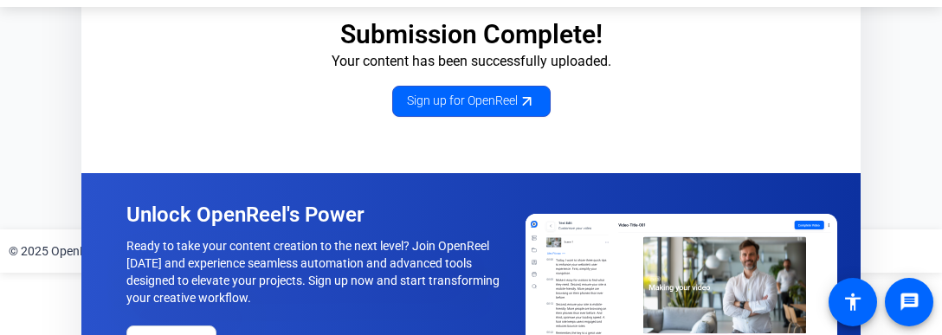
scroll to position [87, 0]
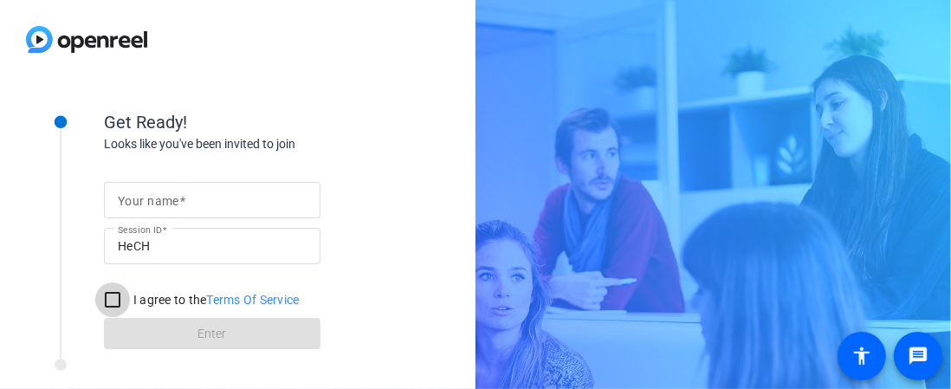
click at [115, 306] on input "I agree to the Terms Of Service" at bounding box center [112, 299] width 35 height 35
checkbox input "true"
click at [163, 198] on mat-label "Your name" at bounding box center [148, 201] width 61 height 14
click at [163, 198] on input "Your name" at bounding box center [212, 200] width 189 height 21
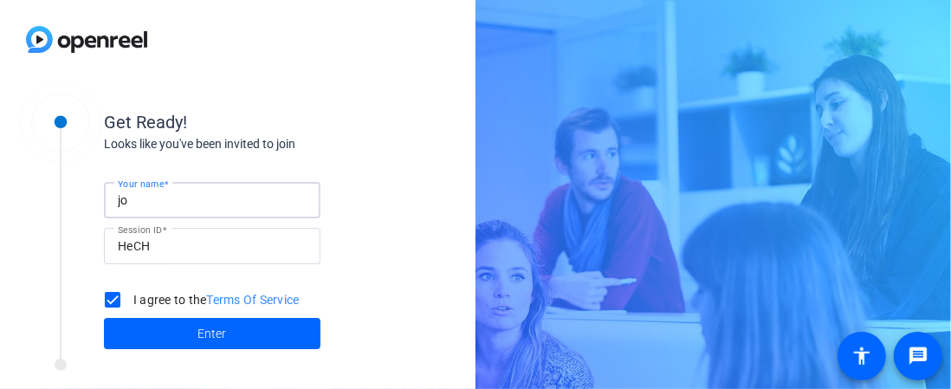
type input "[PERSON_NAME]"
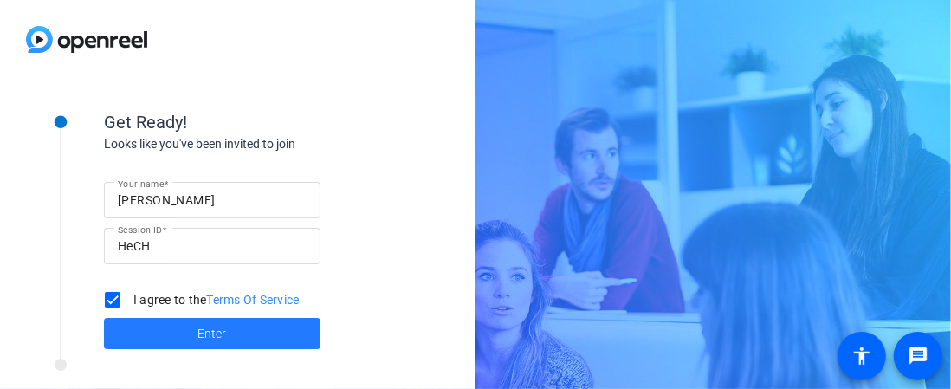
click at [223, 336] on span "Enter" at bounding box center [212, 334] width 29 height 18
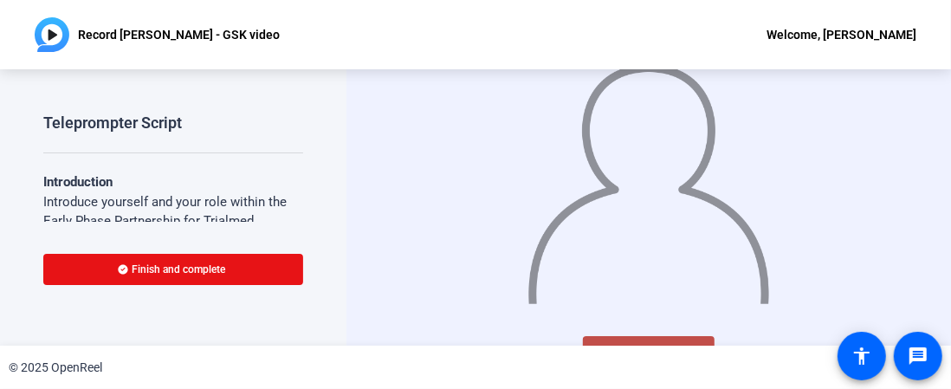
click at [633, 336] on button "Start Recording" at bounding box center [649, 353] width 132 height 35
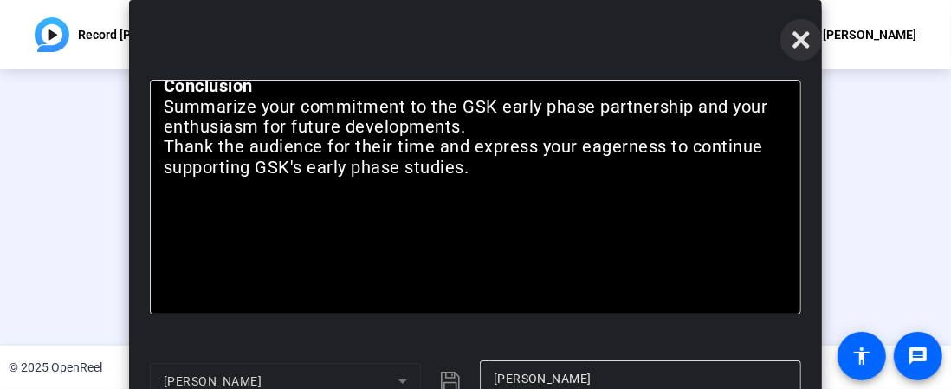
click at [800, 29] on icon at bounding box center [801, 39] width 21 height 21
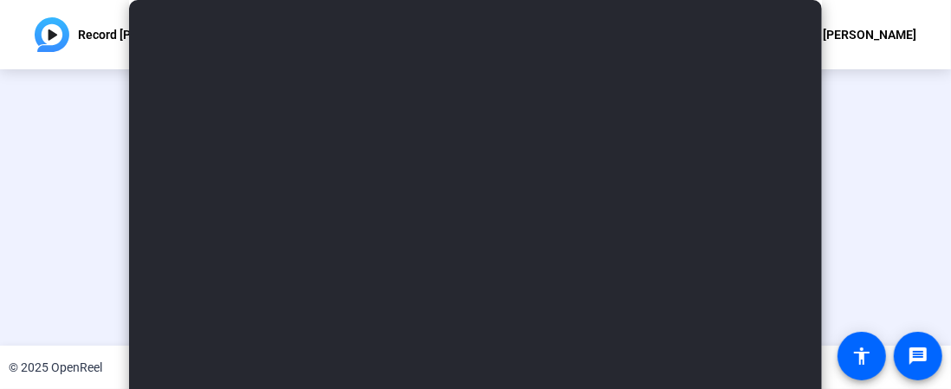
scroll to position [152, 0]
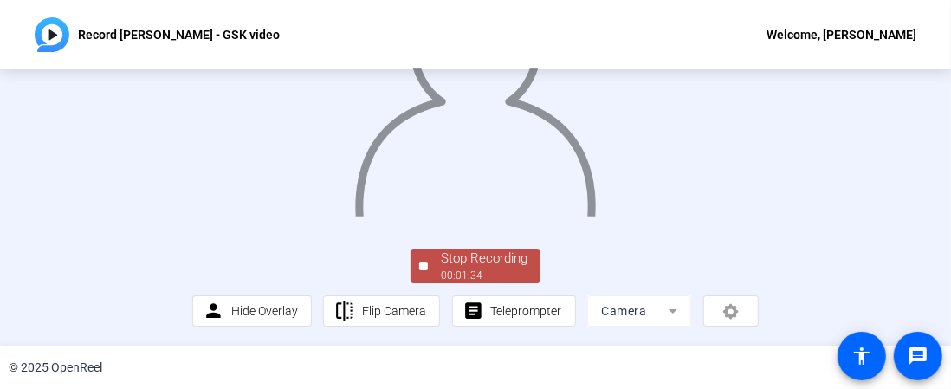
click at [500, 278] on div "00:01:34" at bounding box center [484, 276] width 87 height 16
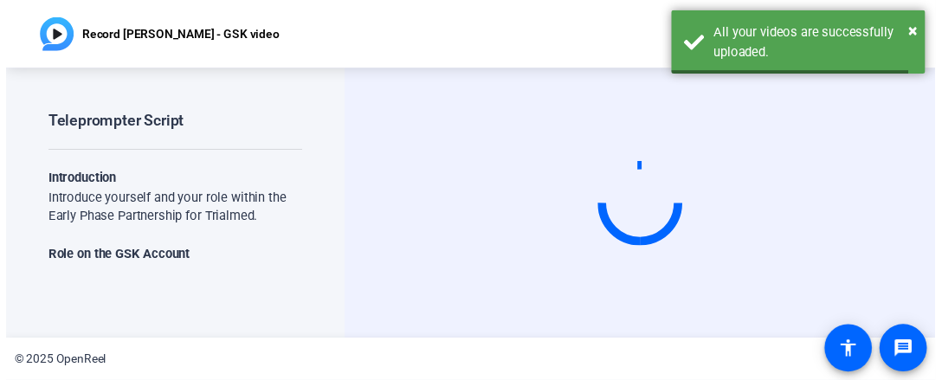
scroll to position [0, 0]
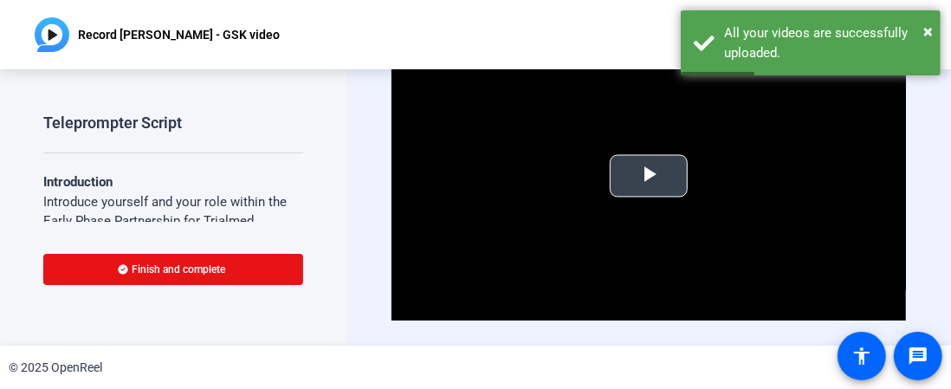
click at [649, 176] on span "Video Player" at bounding box center [649, 176] width 0 height 0
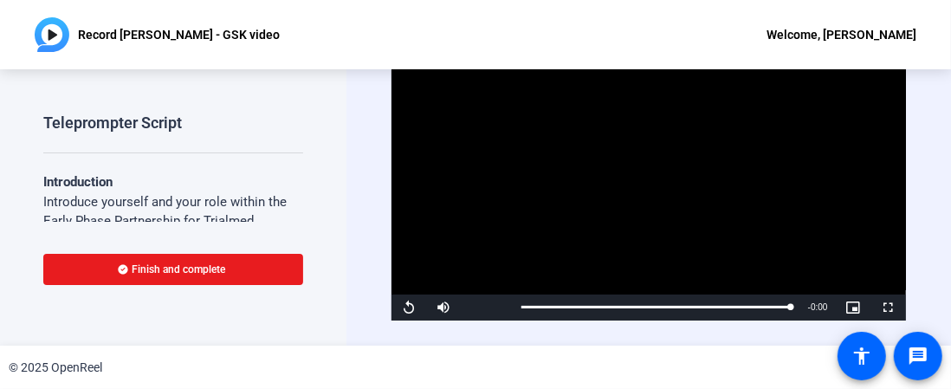
click at [189, 275] on span "Finish and complete" at bounding box center [179, 269] width 94 height 14
